Goal: Transaction & Acquisition: Subscribe to service/newsletter

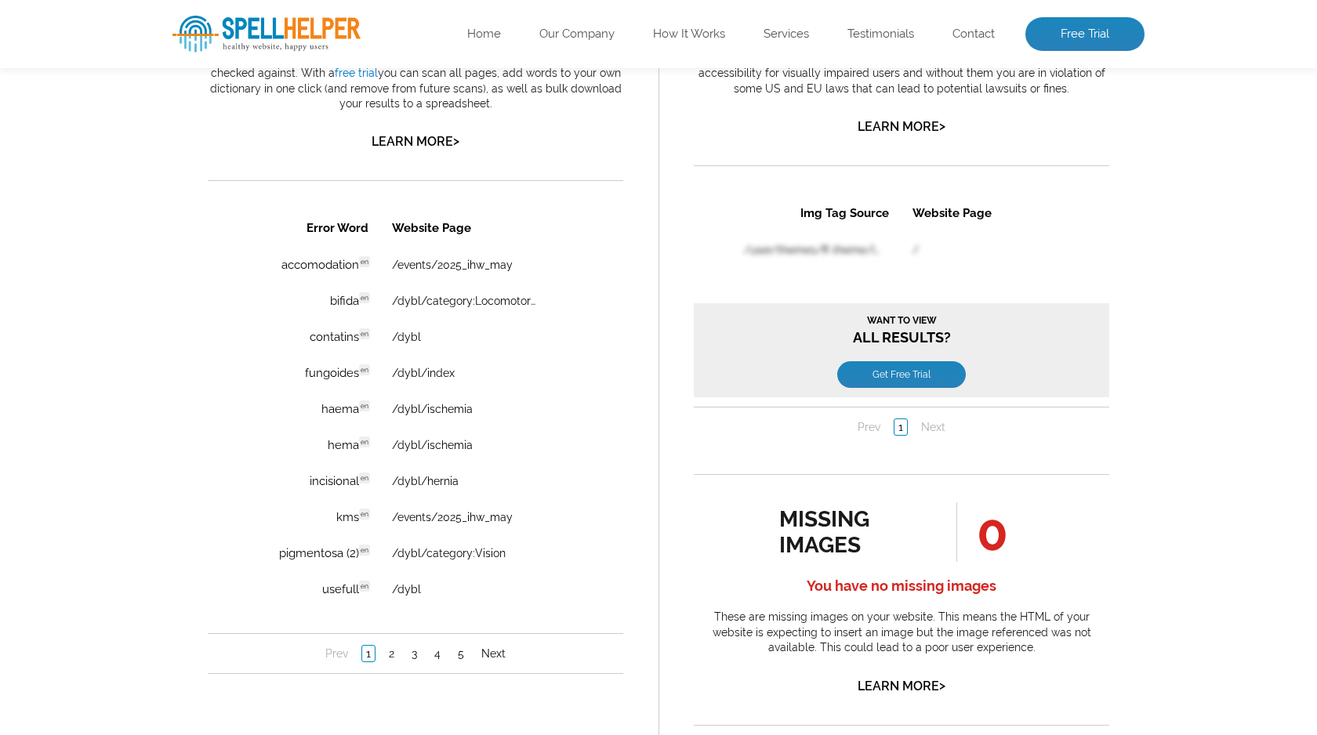
scroll to position [1026, 0]
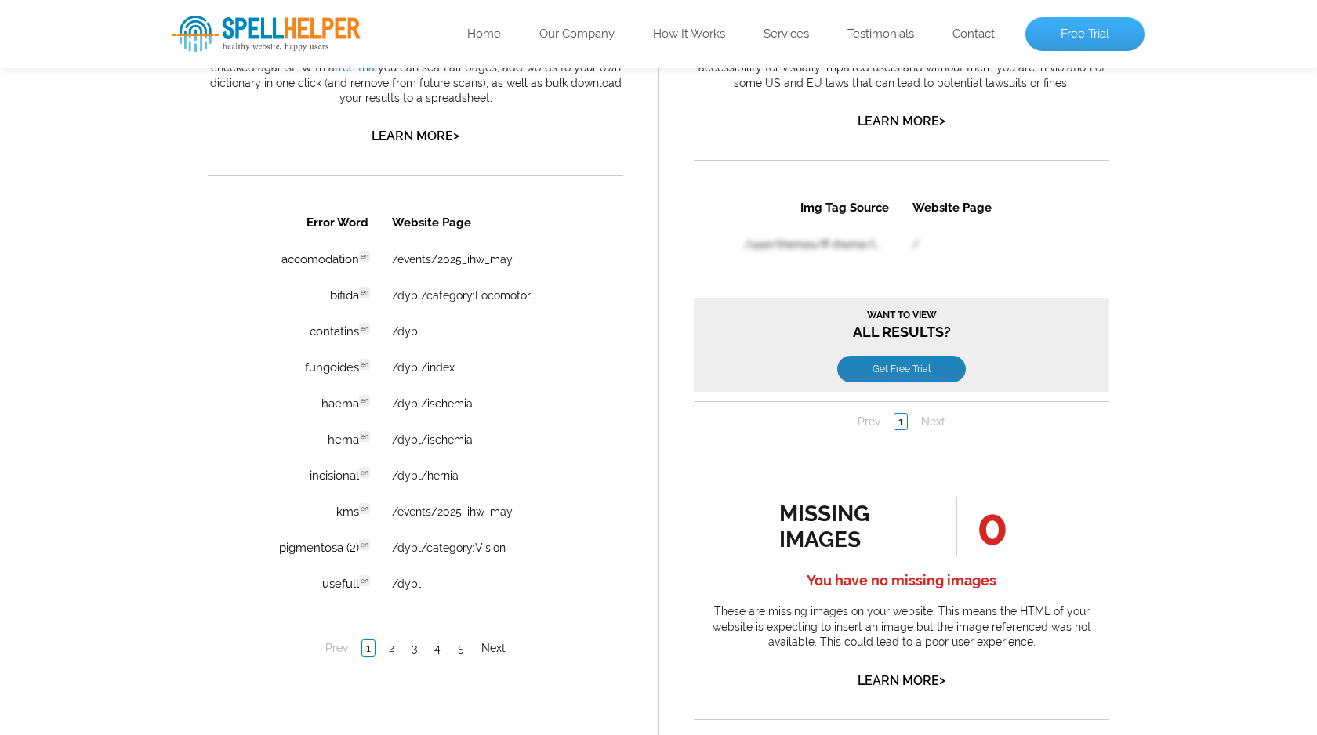
click at [1090, 35] on link "Free Trial" at bounding box center [1085, 34] width 119 height 35
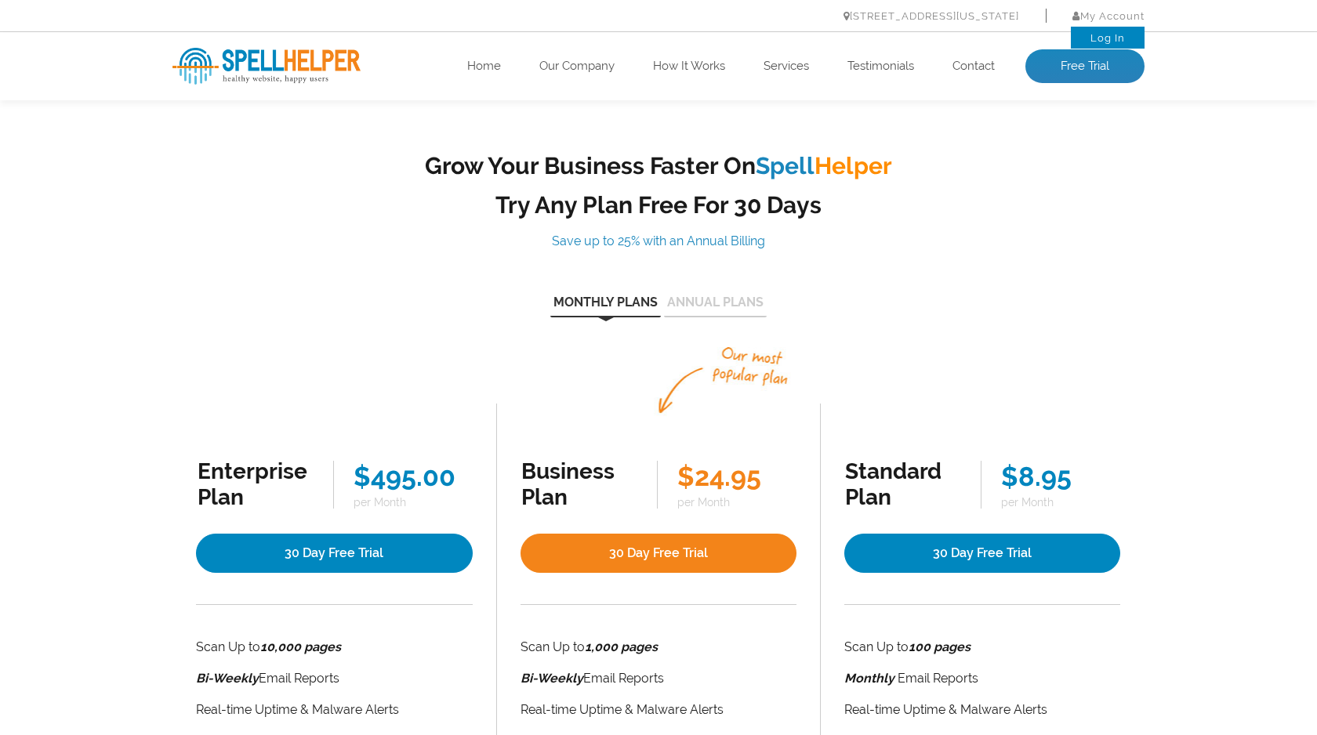
click at [1112, 38] on link "Log In" at bounding box center [1108, 38] width 35 height 12
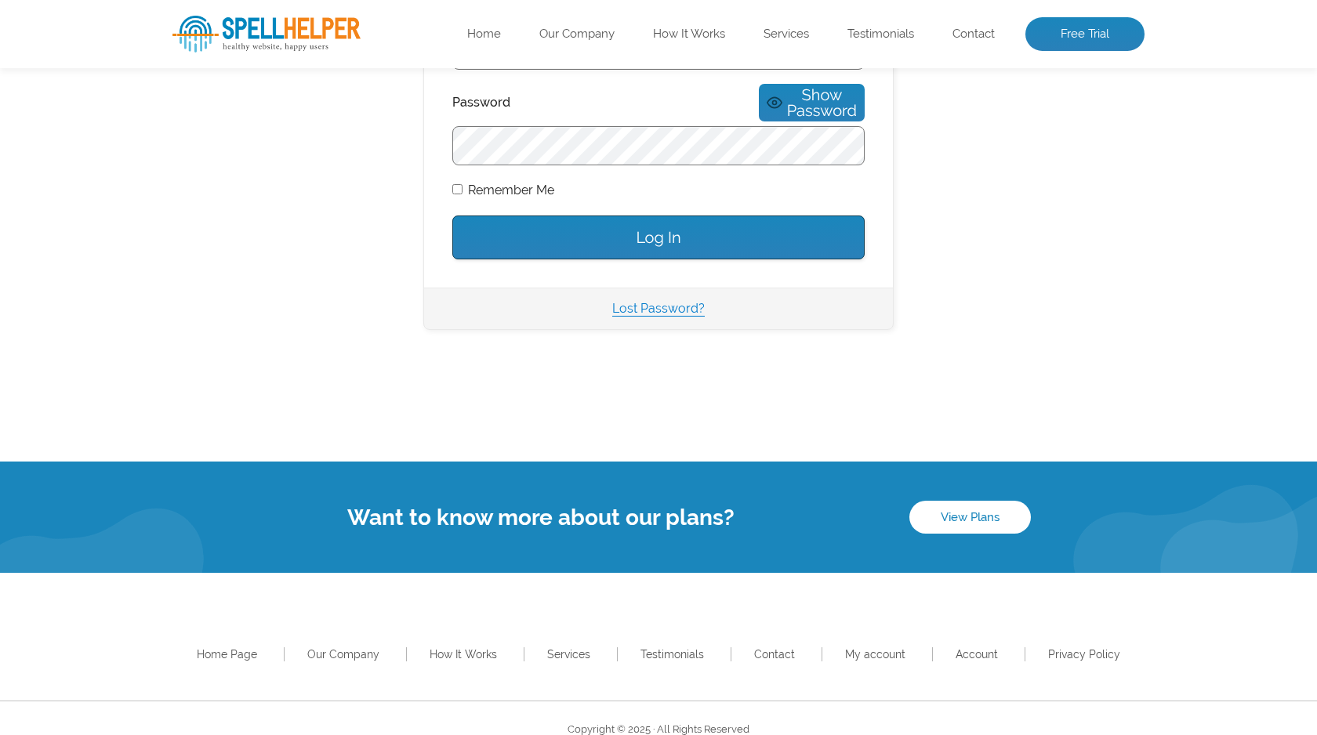
scroll to position [353, 0]
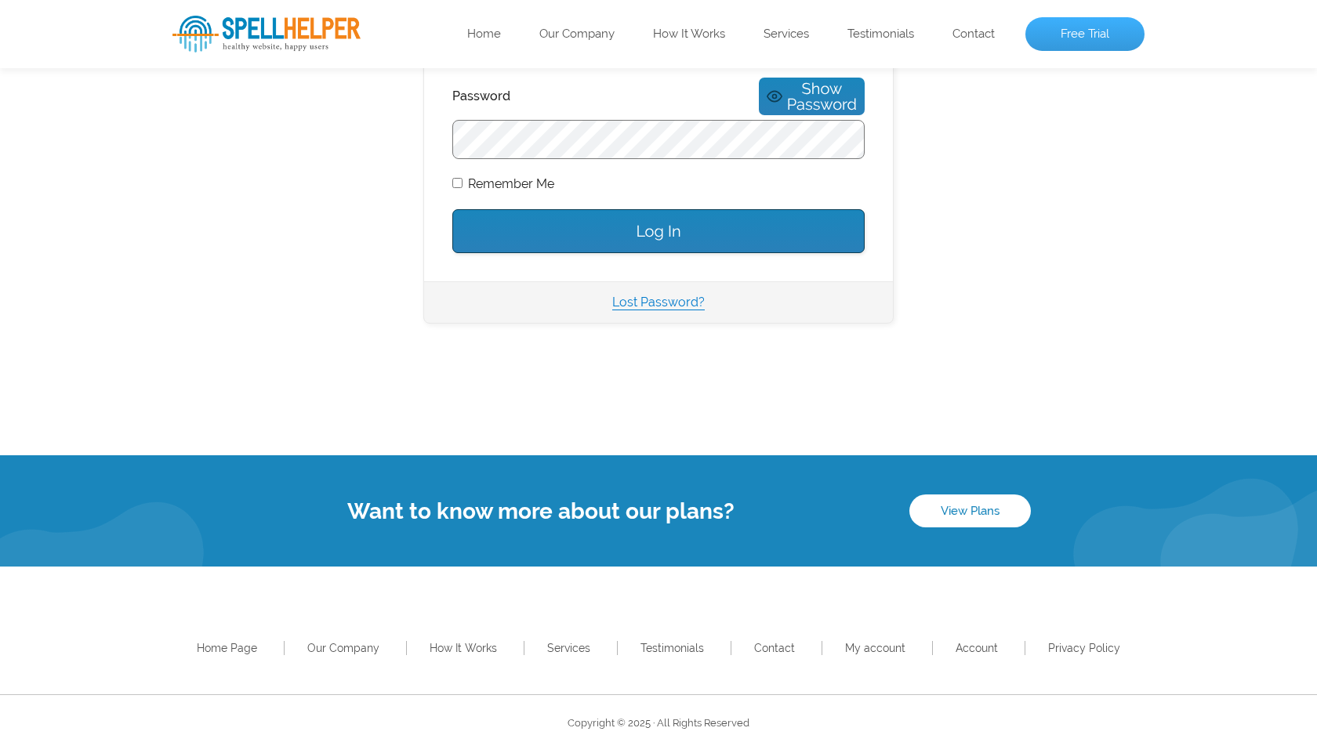
click at [1086, 35] on link "Free Trial" at bounding box center [1085, 34] width 119 height 35
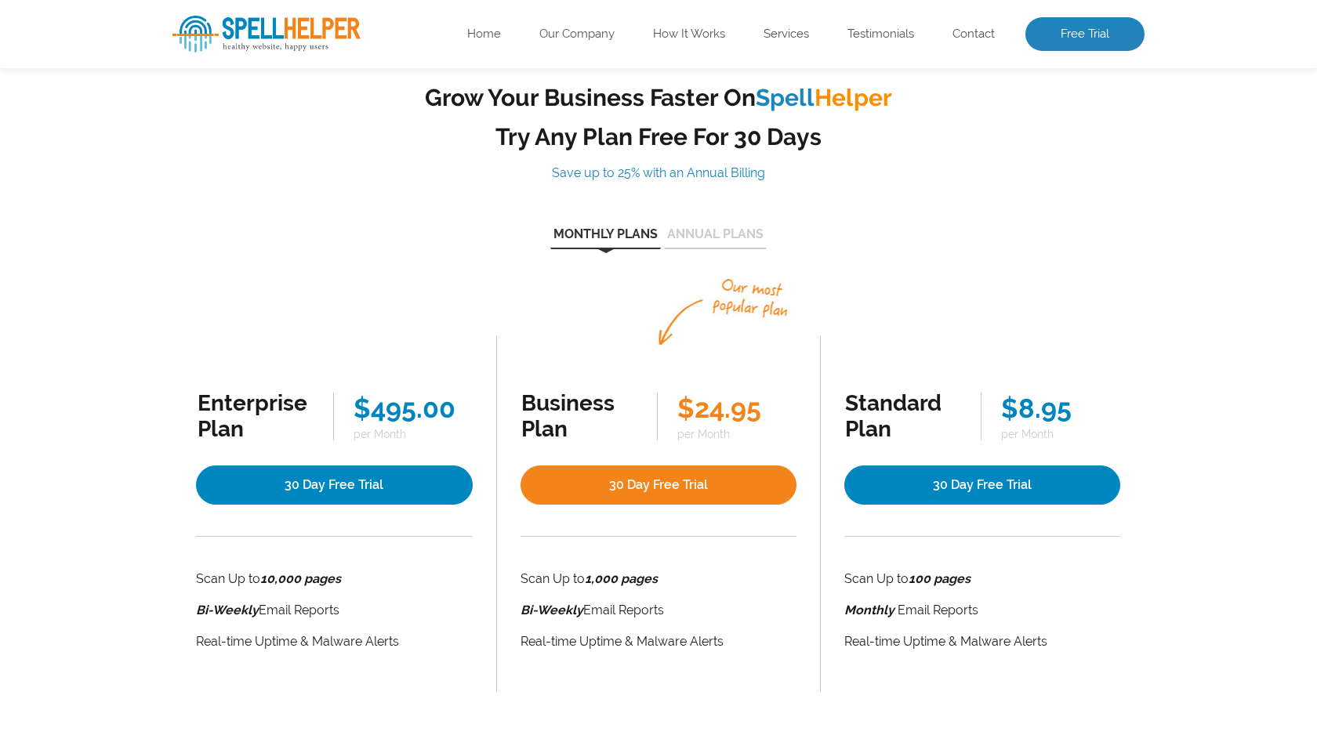
scroll to position [72, 0]
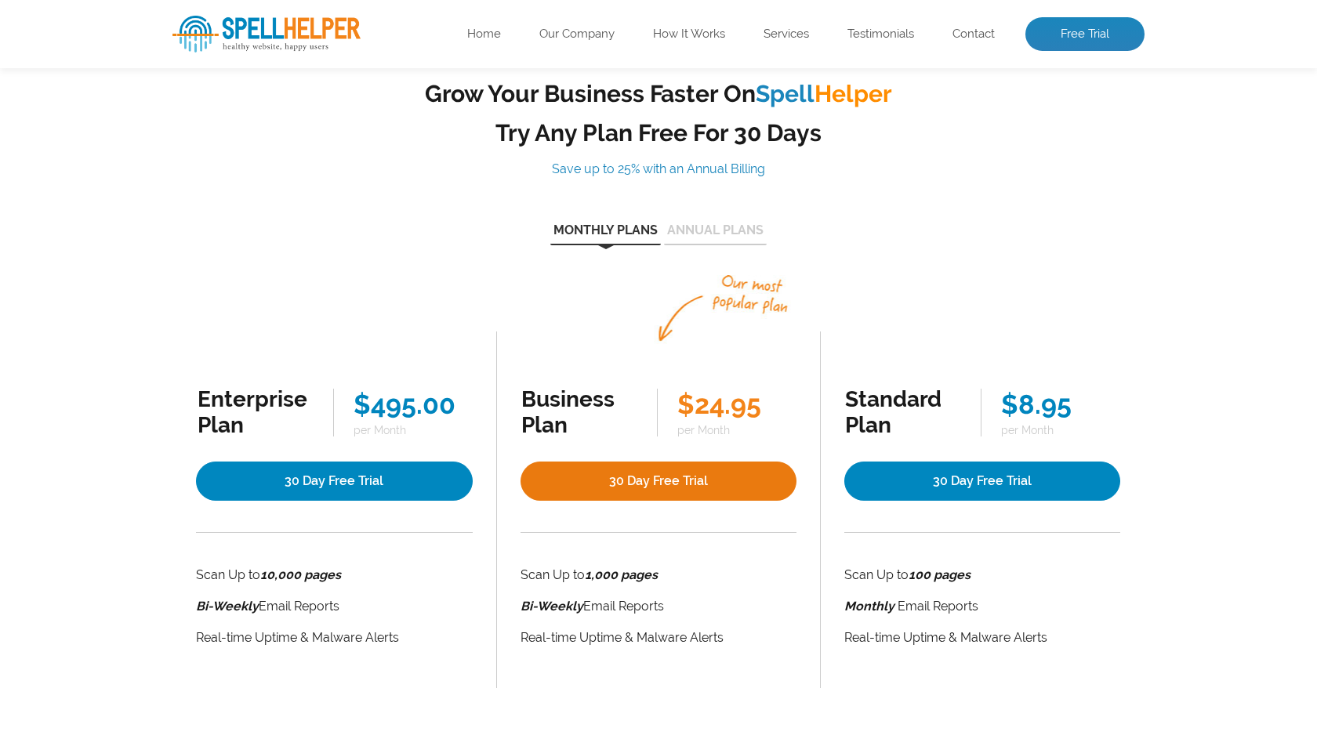
click at [663, 478] on link "30 Day Free Trial" at bounding box center [659, 481] width 276 height 39
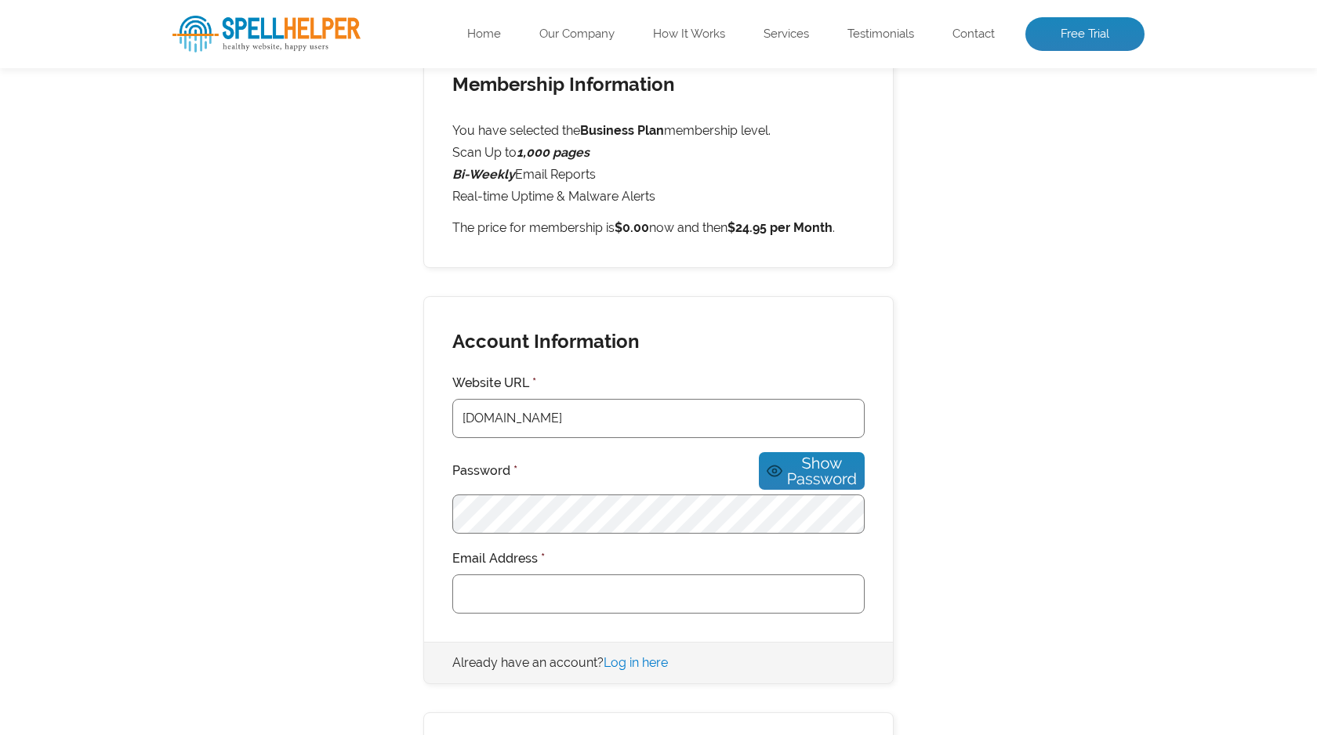
scroll to position [253, 0]
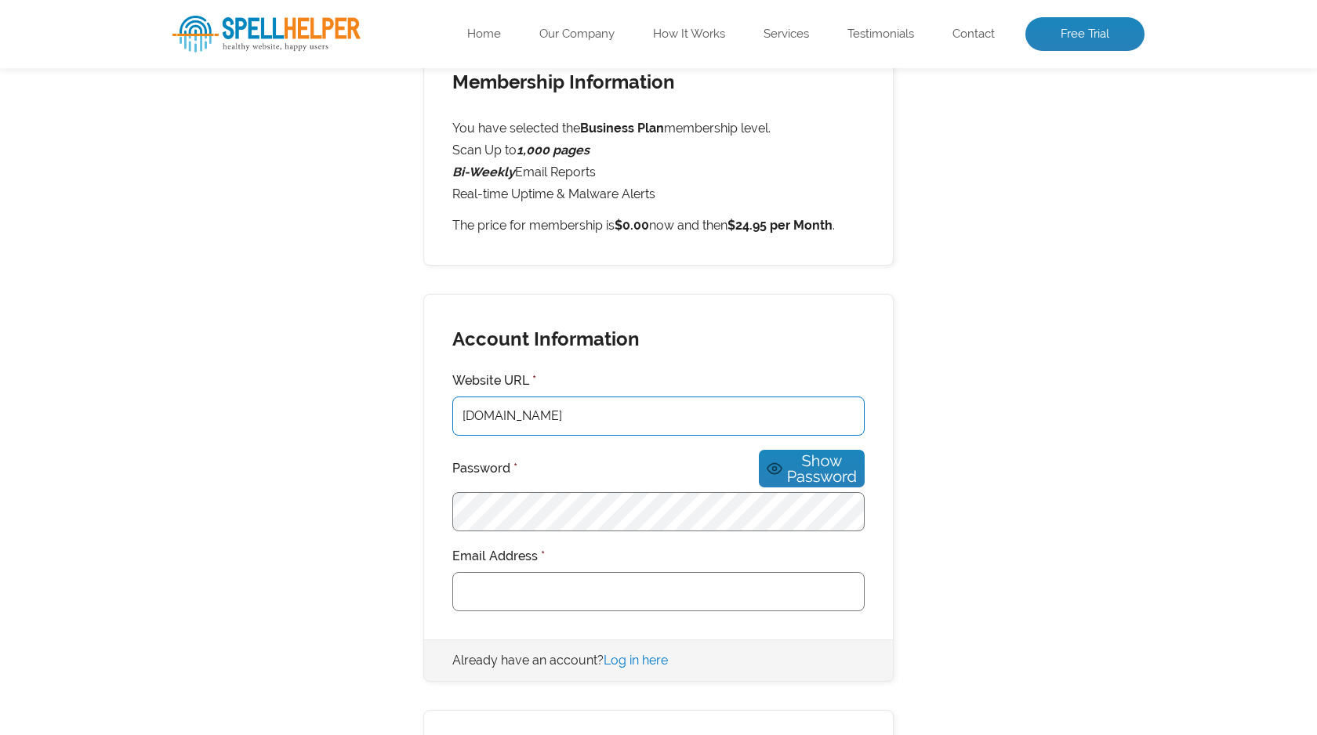
drag, startPoint x: 467, startPoint y: 417, endPoint x: 438, endPoint y: 416, distance: 29.0
click at [438, 416] on div "Account Information Website URL * Flowsandforms.com Password * Show Password Em…" at bounding box center [658, 467] width 469 height 345
type input "[DOMAIN_NAME]"
click at [670, 582] on input "Email Address *" at bounding box center [658, 591] width 412 height 39
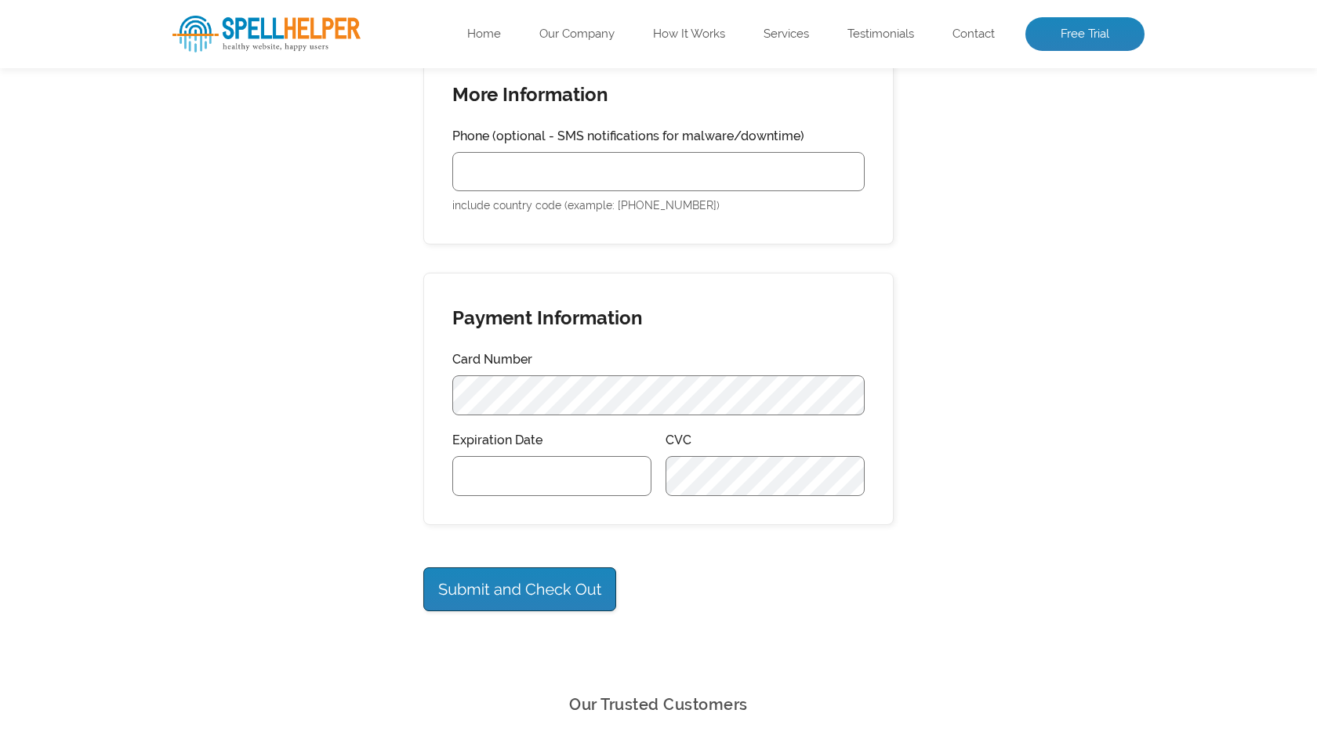
scroll to position [921, 0]
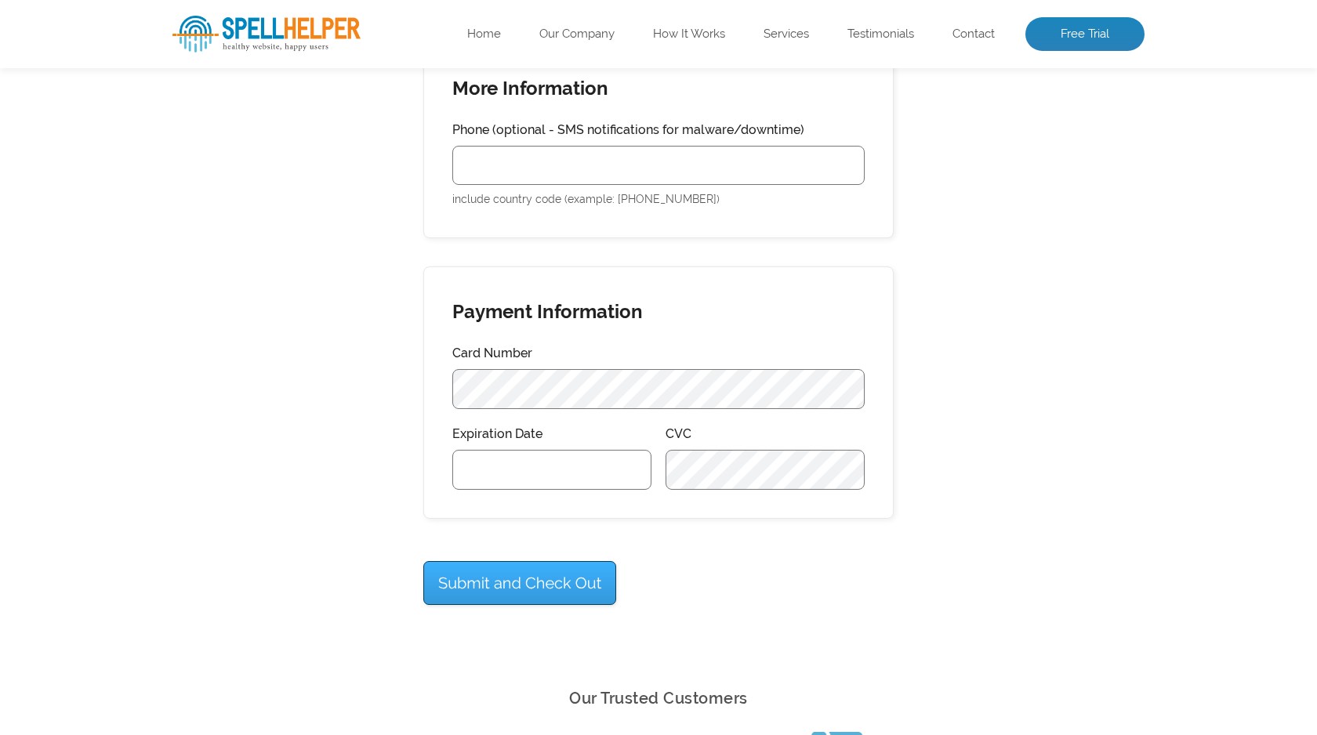
type input "[EMAIL_ADDRESS][DOMAIN_NAME]"
click at [484, 568] on input "Submit and Check Out" at bounding box center [519, 583] width 193 height 44
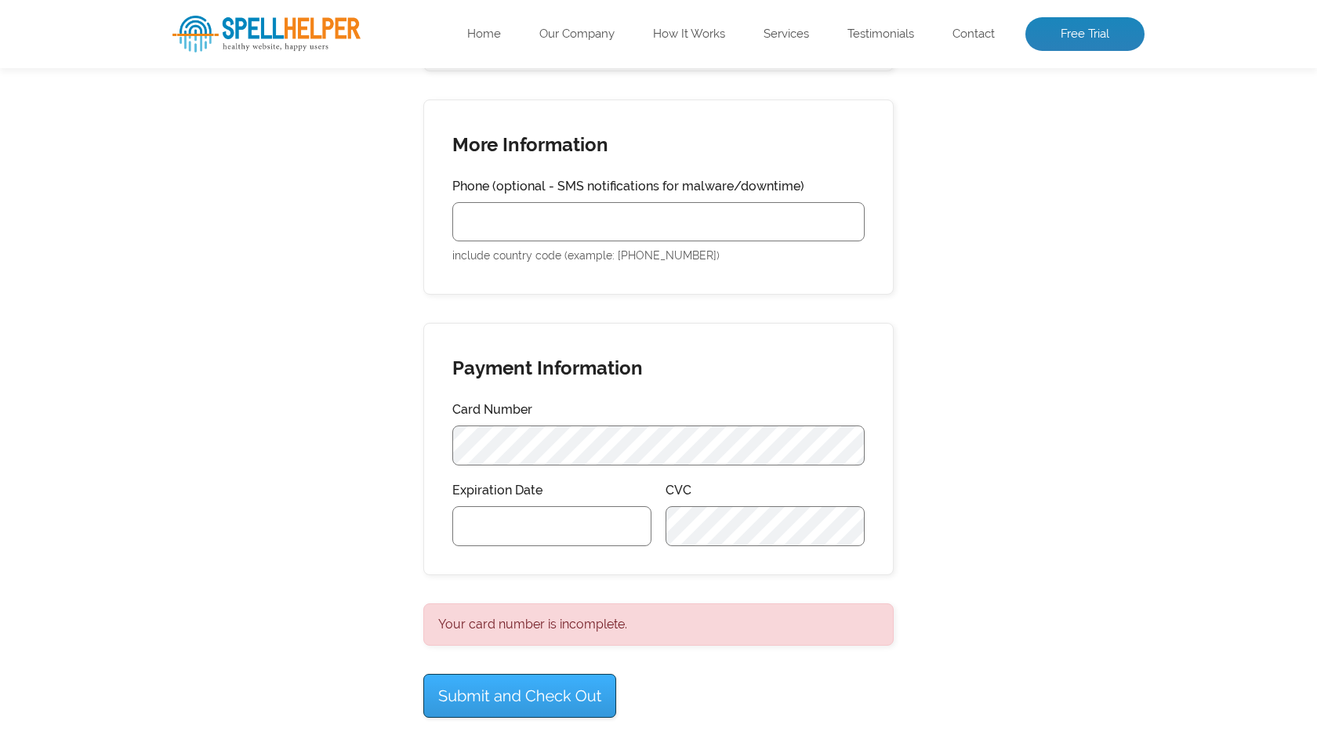
scroll to position [977, 0]
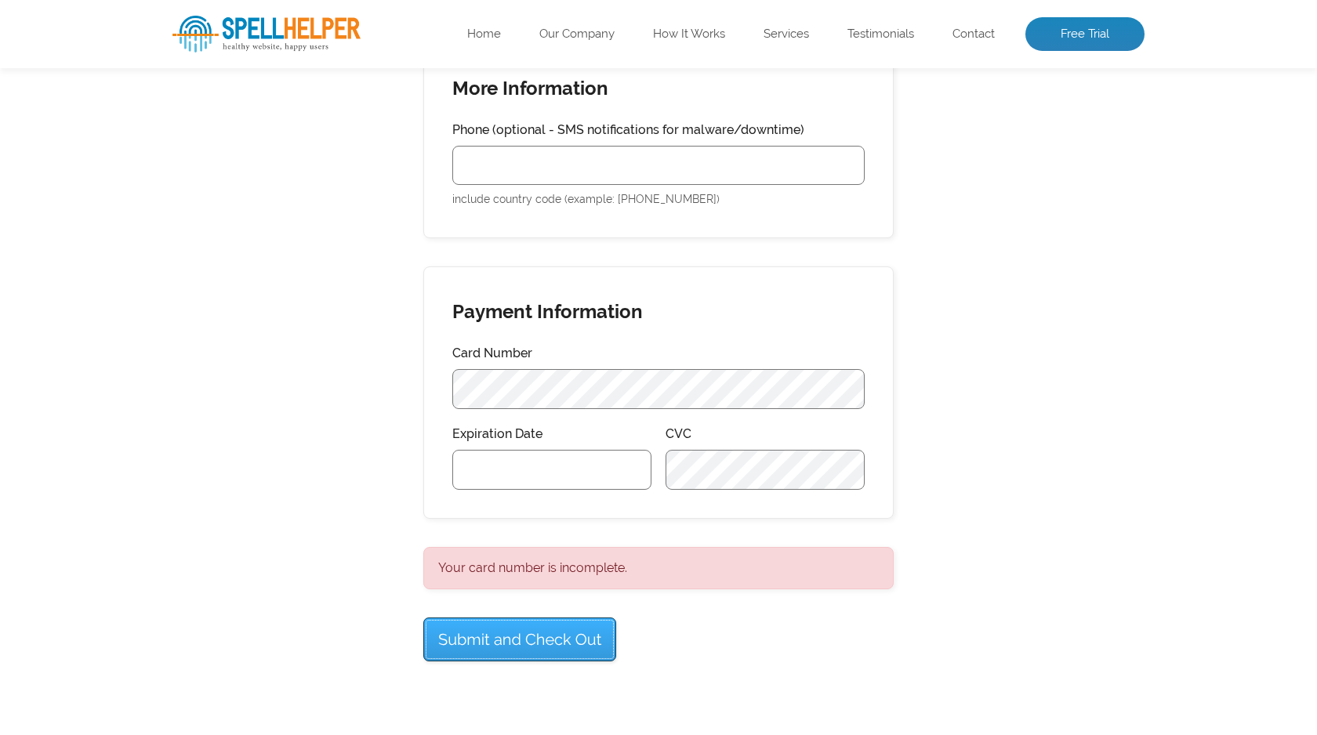
click at [557, 624] on input "Submit and Check Out" at bounding box center [519, 640] width 193 height 44
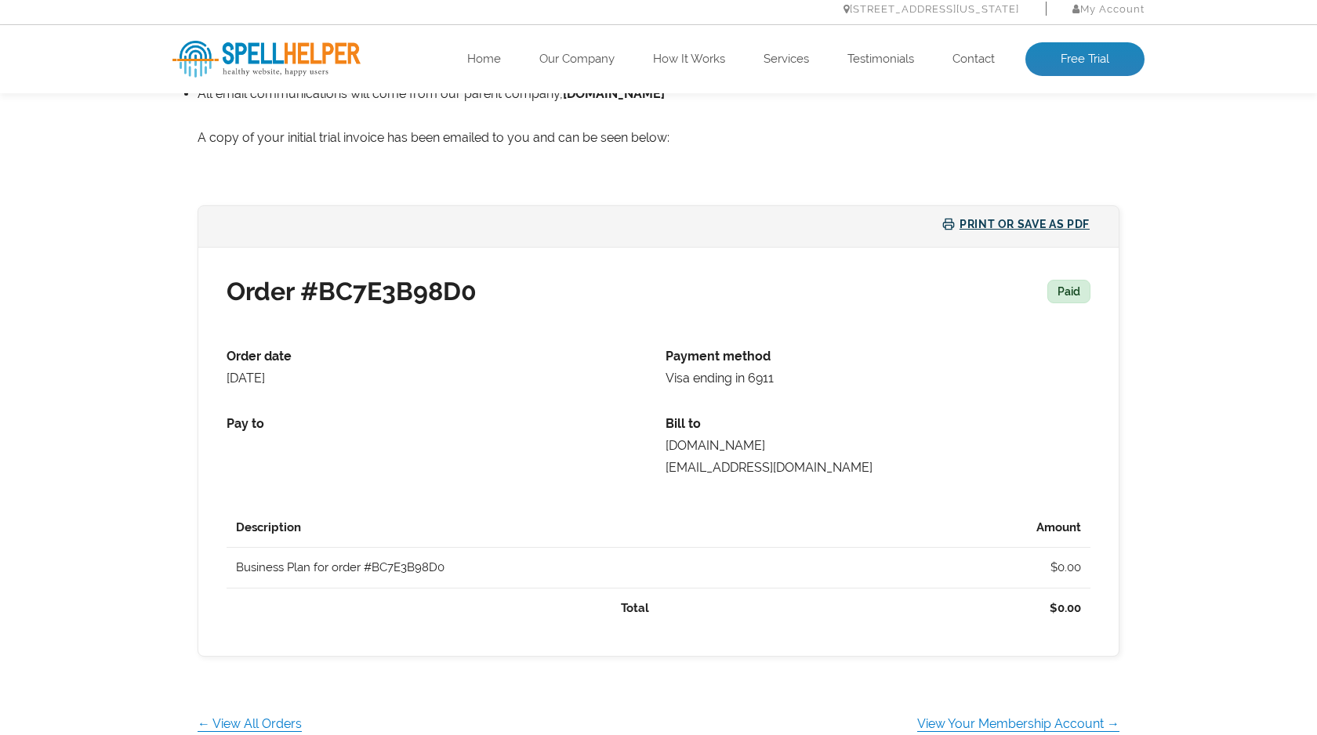
scroll to position [575, 0]
